Goal: Task Accomplishment & Management: Use online tool/utility

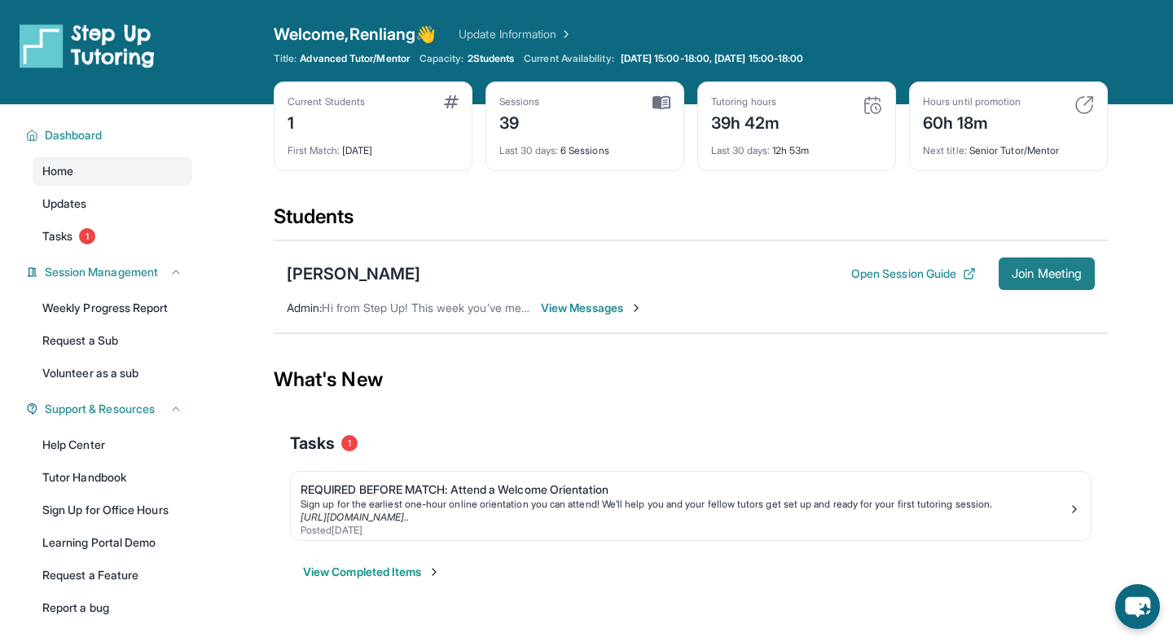
click at [1064, 283] on button "Join Meeting" at bounding box center [1047, 273] width 96 height 33
